Goal: Information Seeking & Learning: Learn about a topic

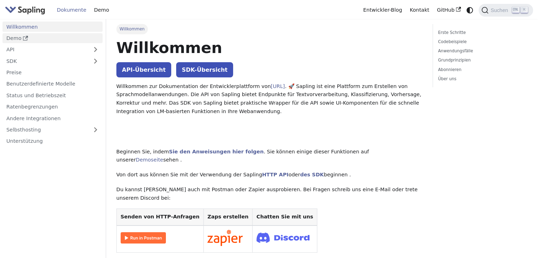
click at [37, 35] on link "Demo" at bounding box center [52, 38] width 100 height 10
click at [39, 84] on font "Benutzerdefinierte Modelle" at bounding box center [40, 84] width 69 height 6
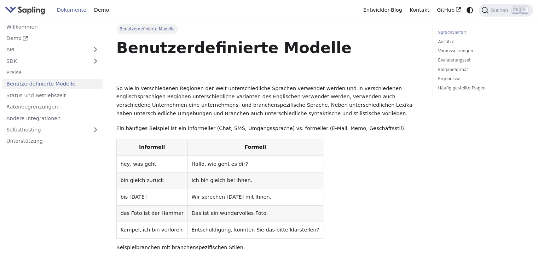
click at [79, 9] on font "Dokumente" at bounding box center [71, 10] width 29 height 6
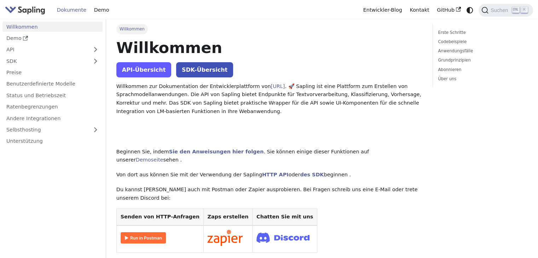
click at [137, 67] on font "API-Übersicht" at bounding box center [143, 69] width 43 height 7
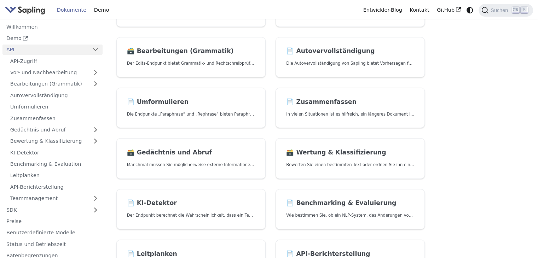
scroll to position [98, 0]
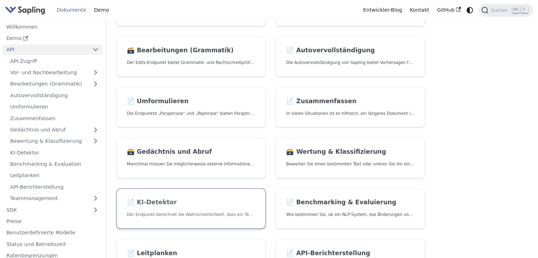
click at [229, 202] on h2 "📄️ KI-Detektor" at bounding box center [191, 203] width 128 height 8
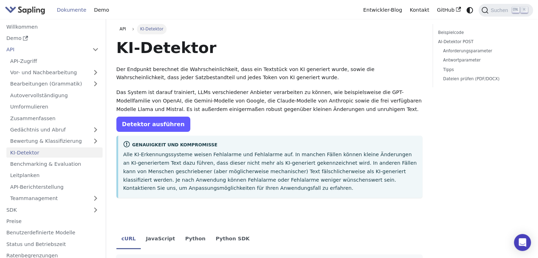
click at [142, 120] on link "Detektor ausführen" at bounding box center [153, 124] width 74 height 15
click at [151, 125] on font "Detektor ausführen" at bounding box center [153, 124] width 63 height 7
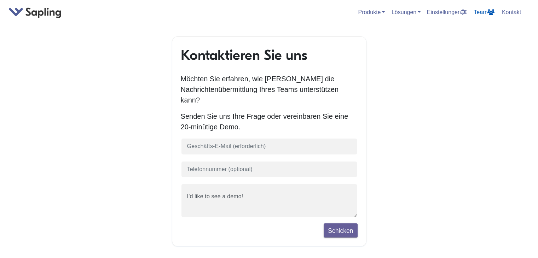
click at [493, 14] on icon at bounding box center [490, 12] width 7 height 6
